Goal: Check status: Check status

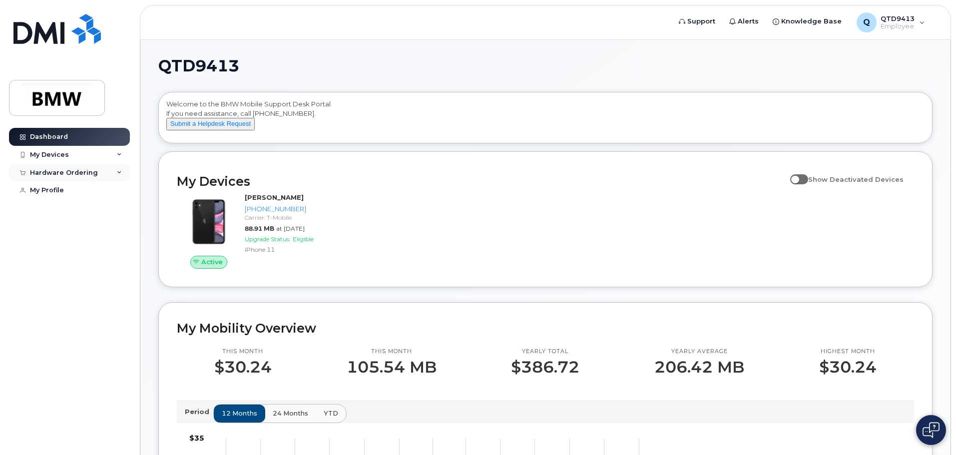
click at [91, 173] on div "Hardware Ordering" at bounding box center [64, 173] width 68 height 8
click at [82, 192] on link "My Orders" at bounding box center [77, 190] width 103 height 19
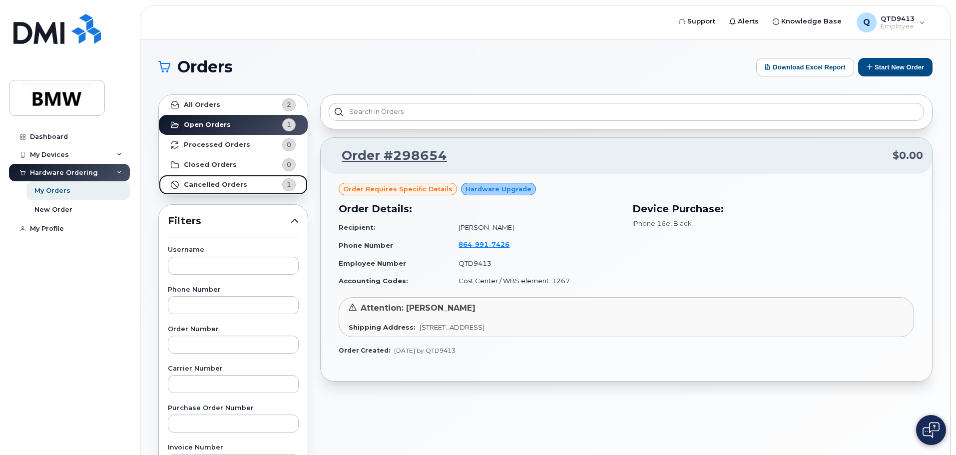
click at [226, 185] on strong "Cancelled Orders" at bounding box center [215, 185] width 63 height 8
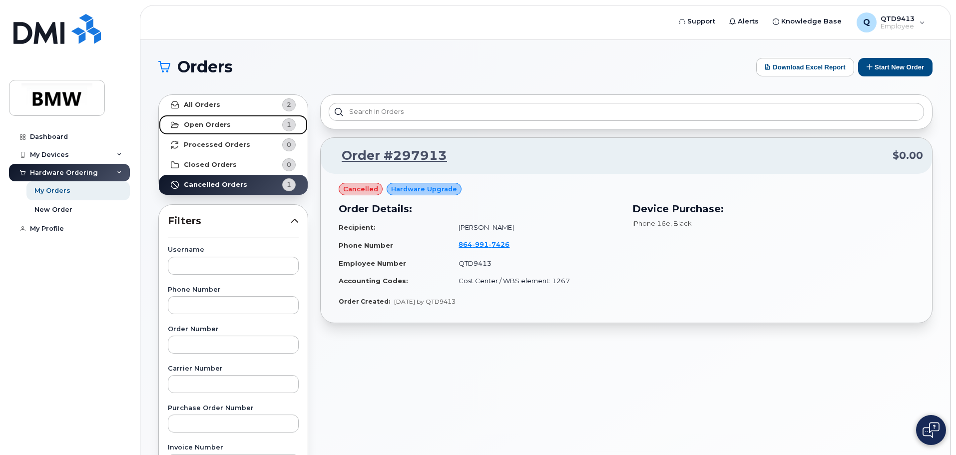
click at [214, 125] on strong "Open Orders" at bounding box center [207, 125] width 47 height 8
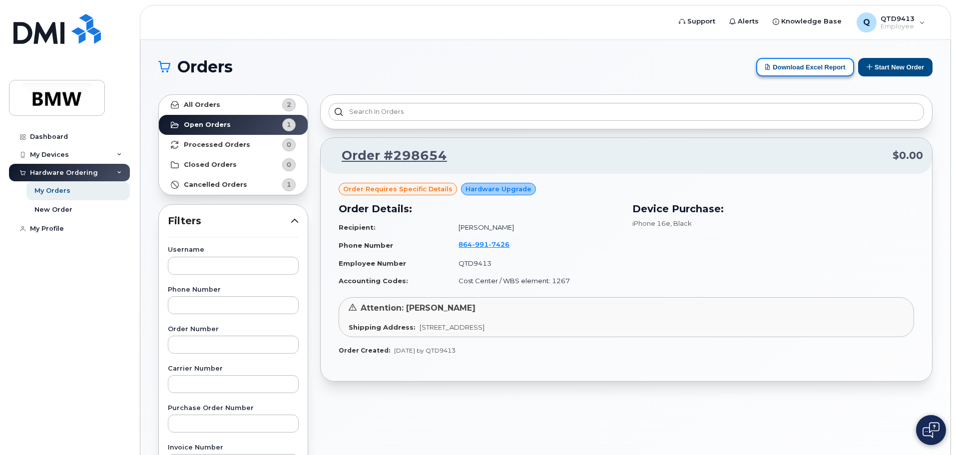
click at [785, 66] on button "Download Excel Report" at bounding box center [805, 67] width 98 height 18
click at [655, 50] on div "Orders Download Excel Report Start New Order All Orders 2 Open Orders 1 Process…" at bounding box center [545, 421] width 810 height 762
click at [430, 156] on link "Order #298654" at bounding box center [388, 156] width 117 height 18
